Goal: Information Seeking & Learning: Learn about a topic

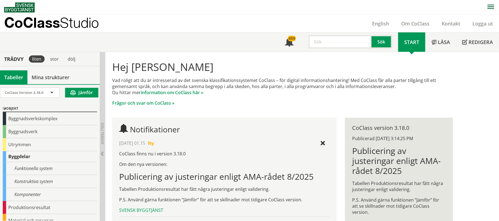
click at [331, 43] on input "text" at bounding box center [340, 41] width 63 height 13
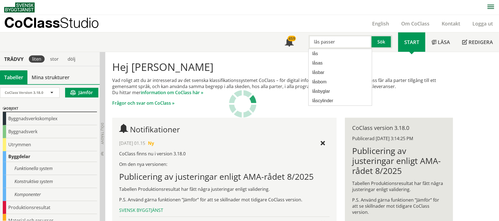
type input "lås passer"
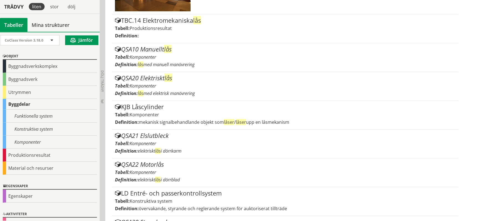
scroll to position [222, 0]
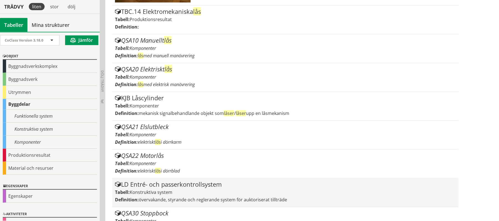
click at [189, 182] on div "LD Entré- och passerkontrollsystem" at bounding box center [285, 184] width 341 height 7
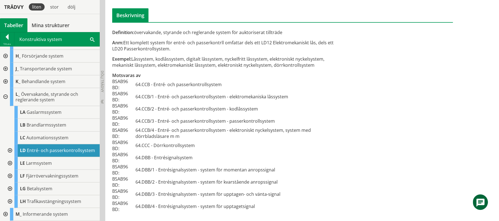
scroll to position [62, 0]
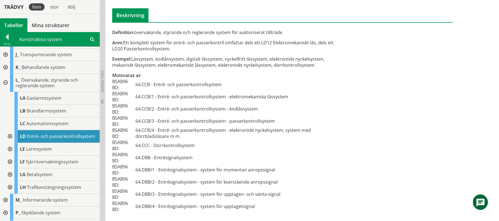
click at [9, 138] on div at bounding box center [9, 136] width 10 height 13
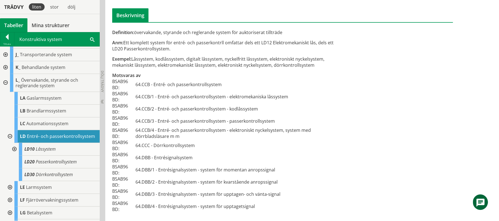
click at [14, 154] on div at bounding box center [14, 149] width 10 height 13
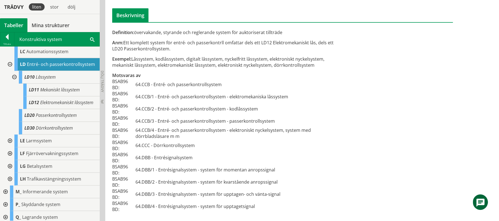
scroll to position [138, 0]
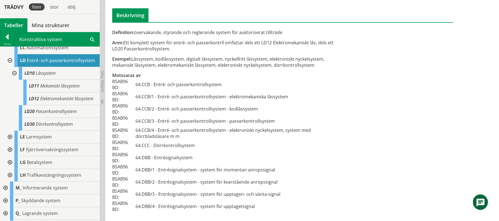
click at [9, 144] on div at bounding box center [9, 137] width 10 height 13
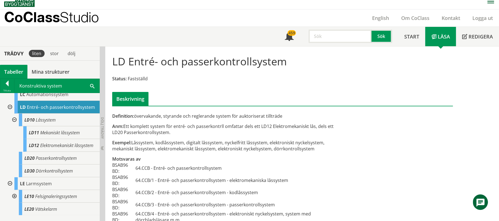
scroll to position [0, 0]
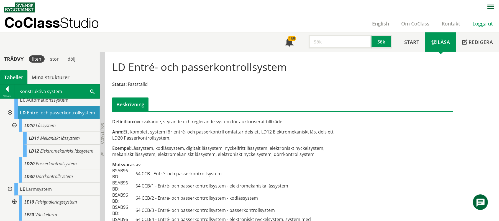
click at [478, 25] on link "Logga ut" at bounding box center [482, 23] width 33 height 7
